Goal: Entertainment & Leisure: Consume media (video, audio)

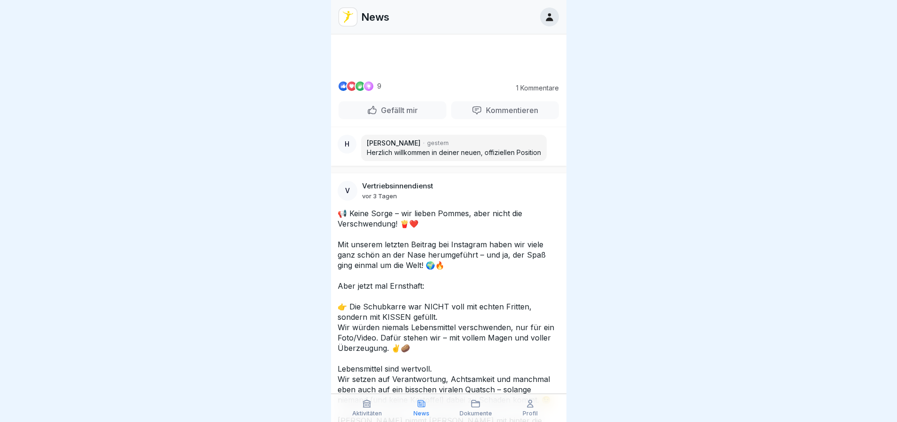
scroll to position [471, 0]
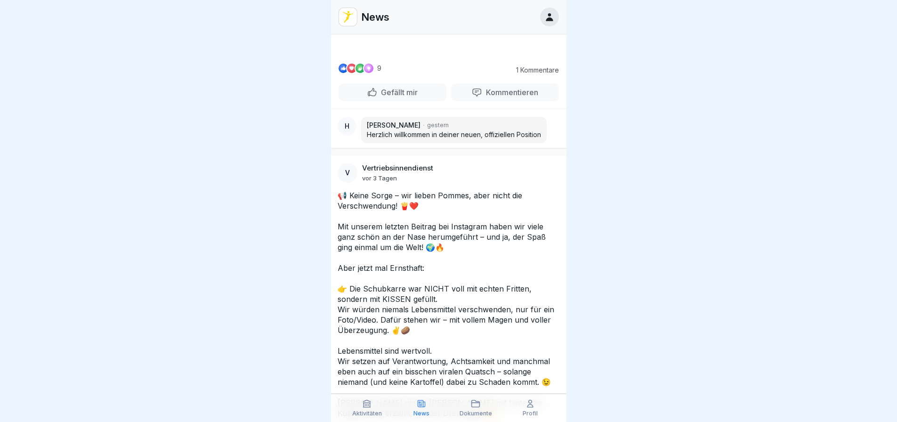
click at [451, 55] on video at bounding box center [448, 19] width 141 height 71
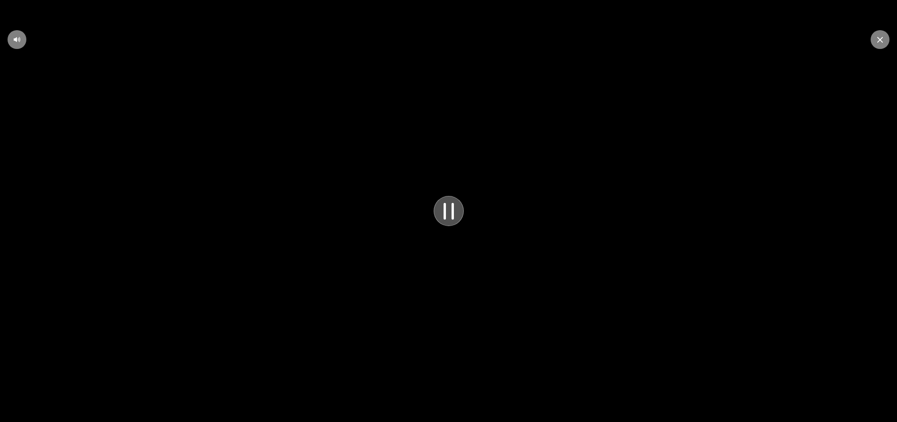
scroll to position [7, 0]
click at [588, 41] on icon at bounding box center [881, 40] width 6 height 6
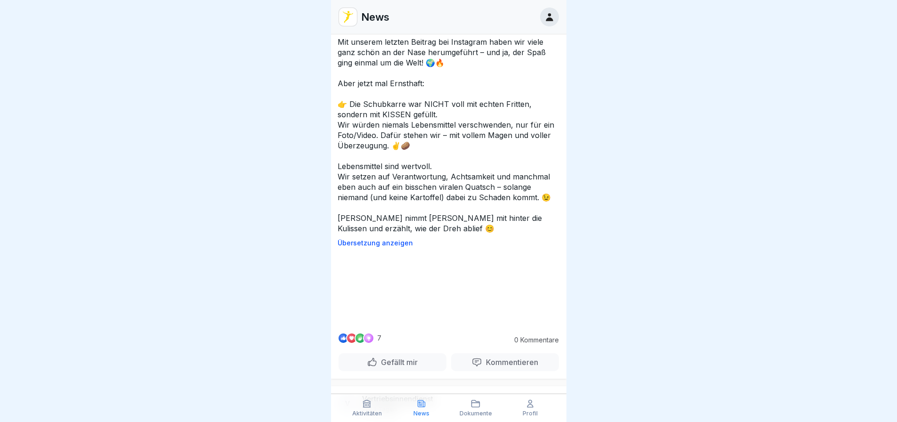
scroll to position [660, 0]
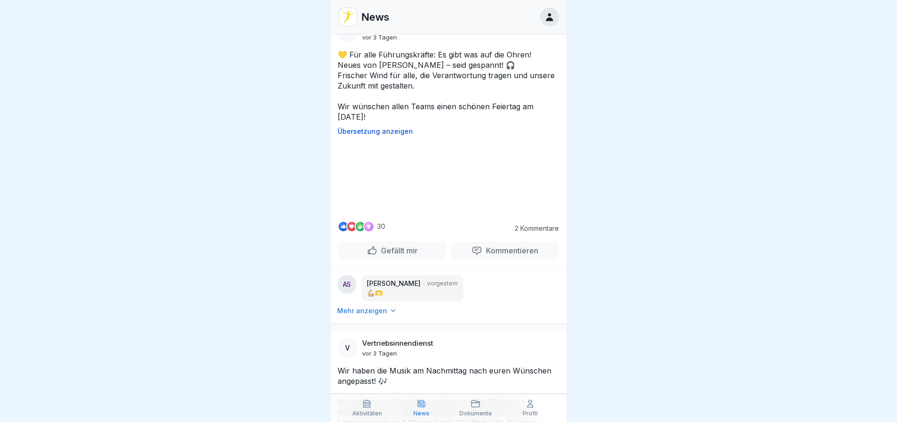
scroll to position [1319, 0]
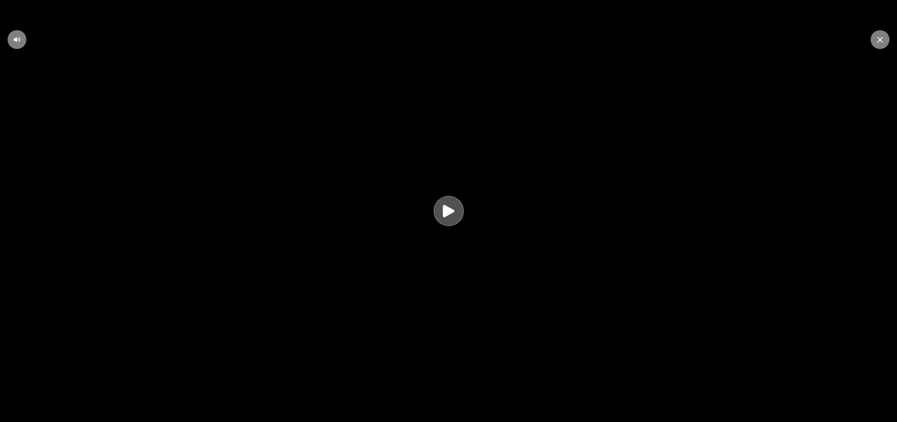
click at [451, 212] on icon at bounding box center [448, 211] width 11 height 12
click at [880, 35] on div at bounding box center [880, 39] width 19 height 19
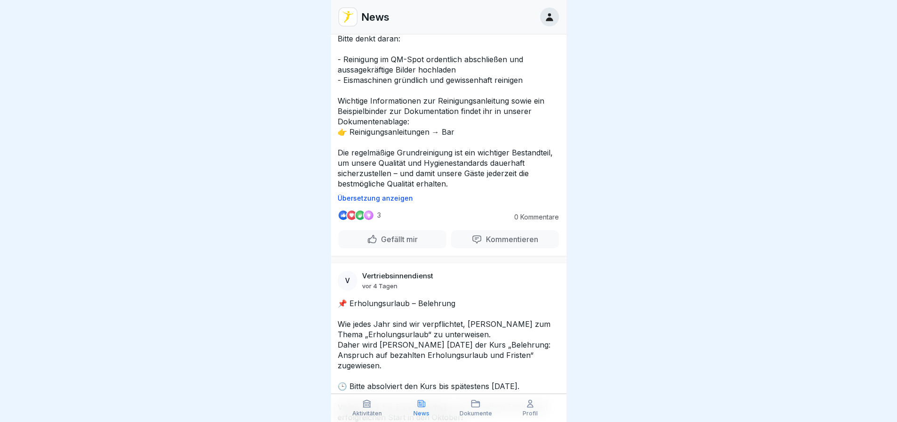
scroll to position [1931, 0]
